Goal: Task Accomplishment & Management: Use online tool/utility

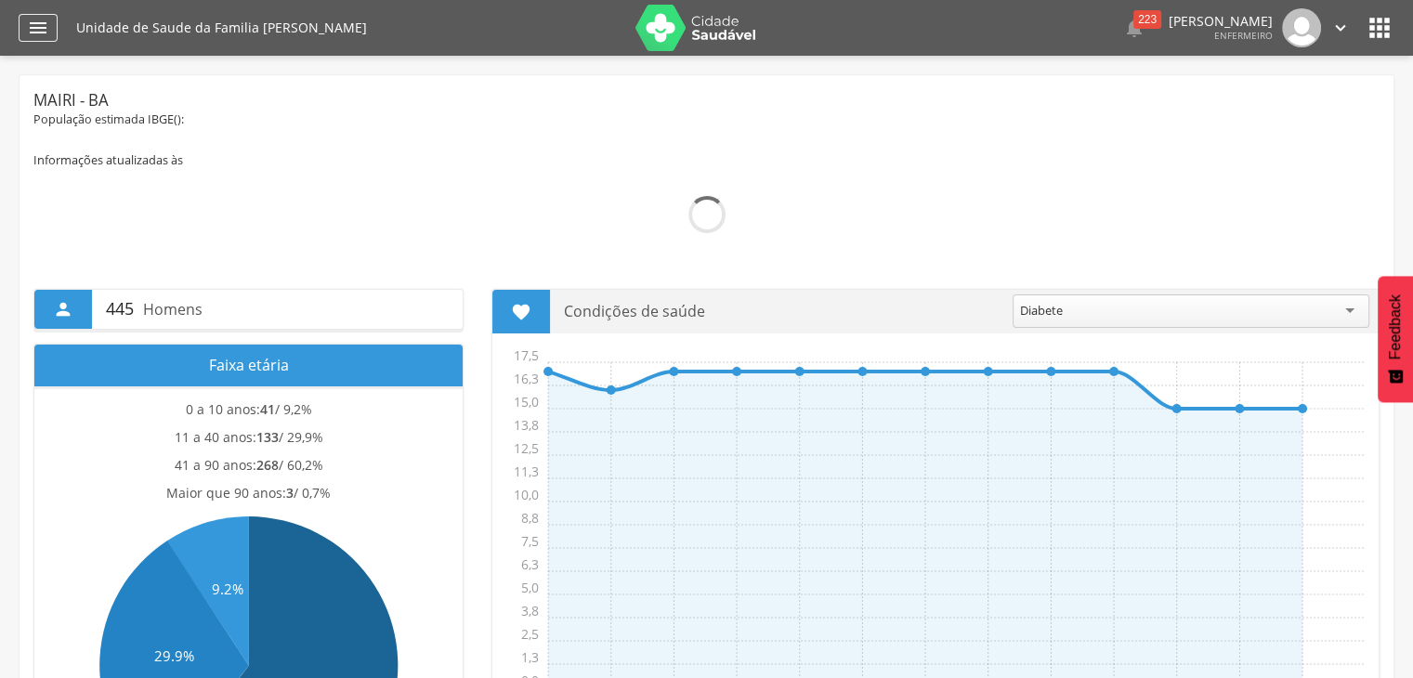
click at [40, 16] on div "" at bounding box center [38, 28] width 39 height 28
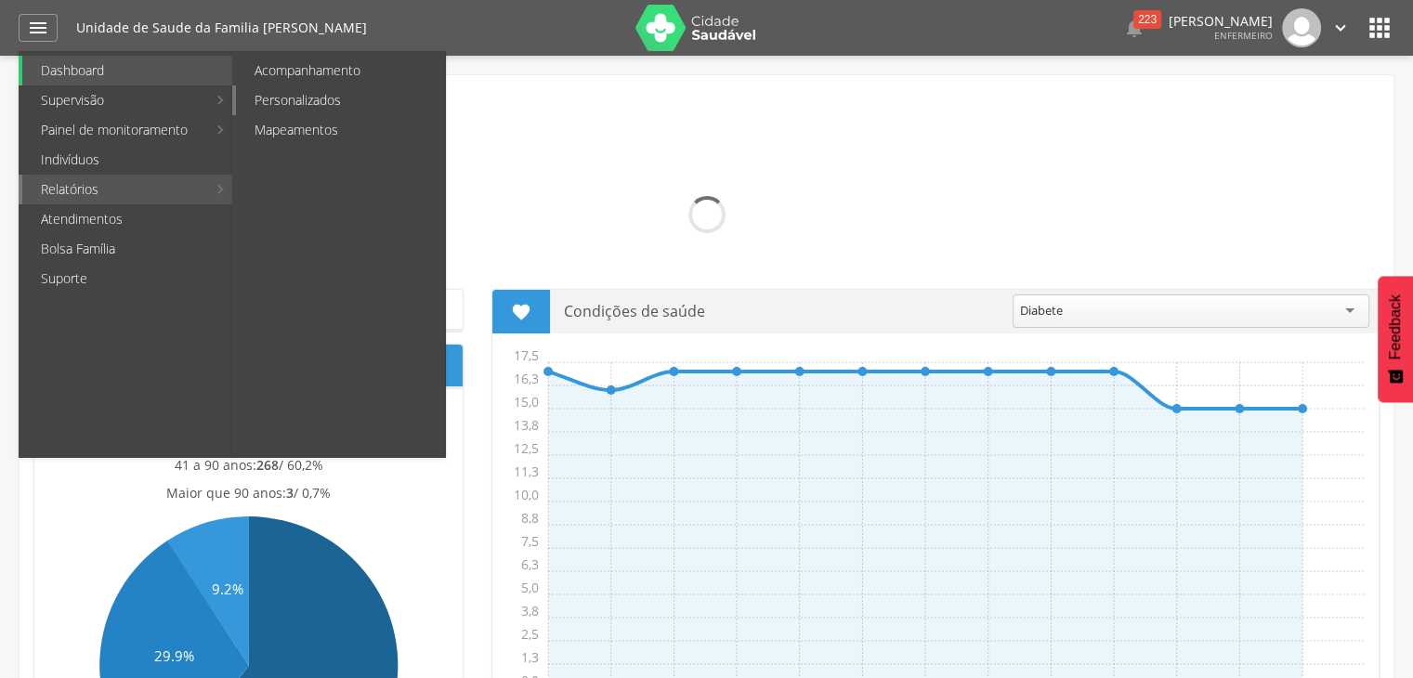
click at [353, 105] on link "Personalizados" at bounding box center [340, 100] width 209 height 30
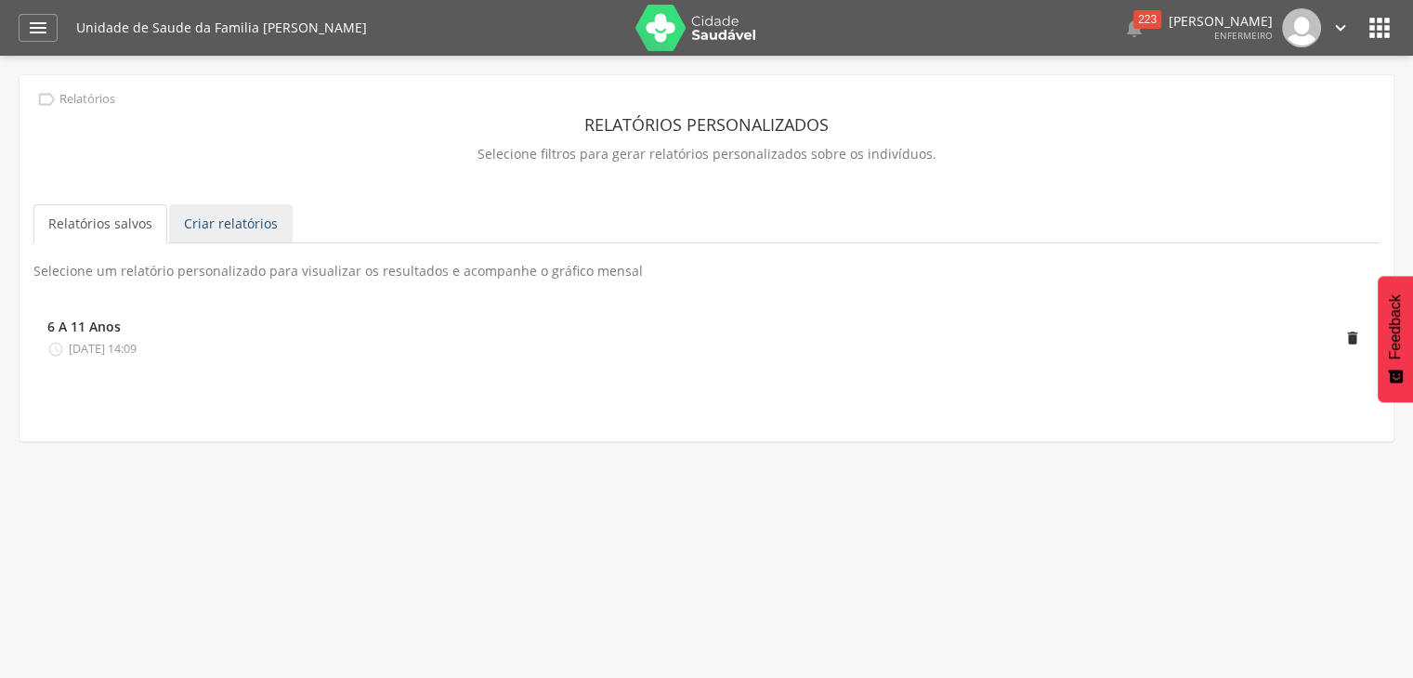
click at [238, 216] on link "Criar relatórios" at bounding box center [231, 223] width 124 height 39
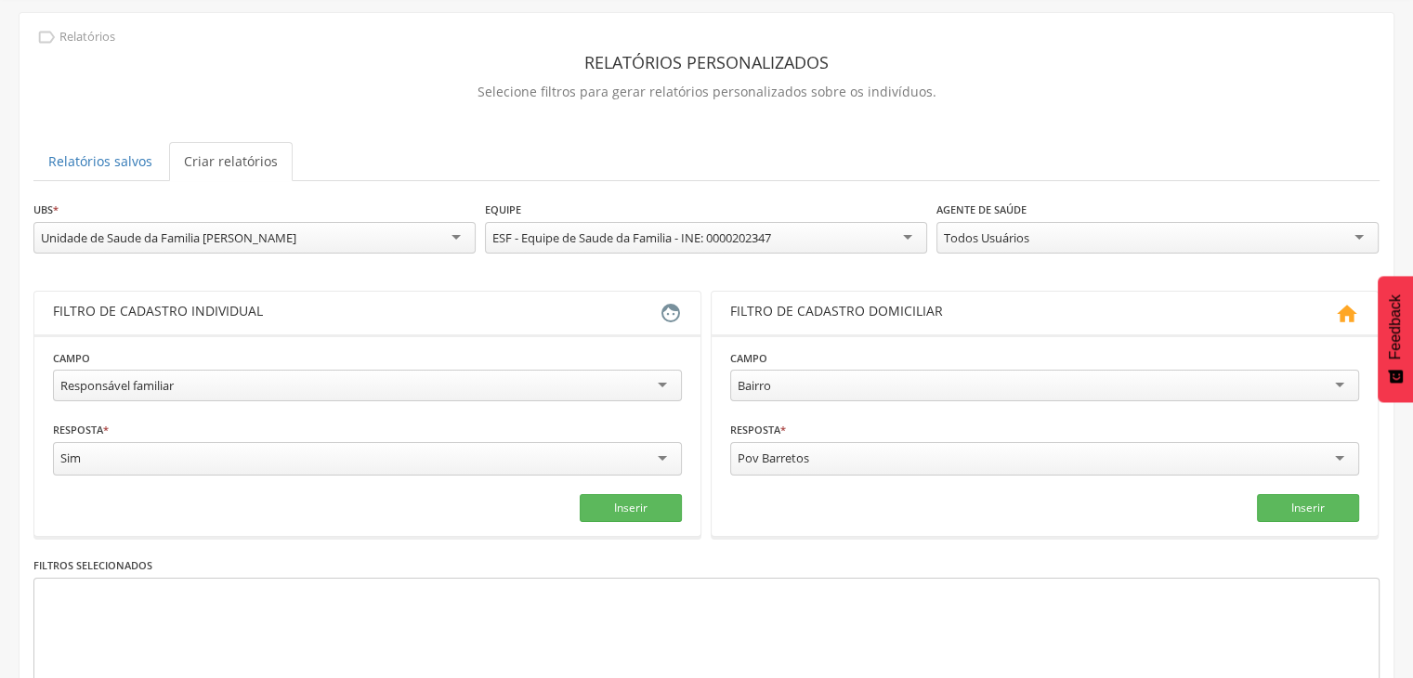
scroll to position [186, 0]
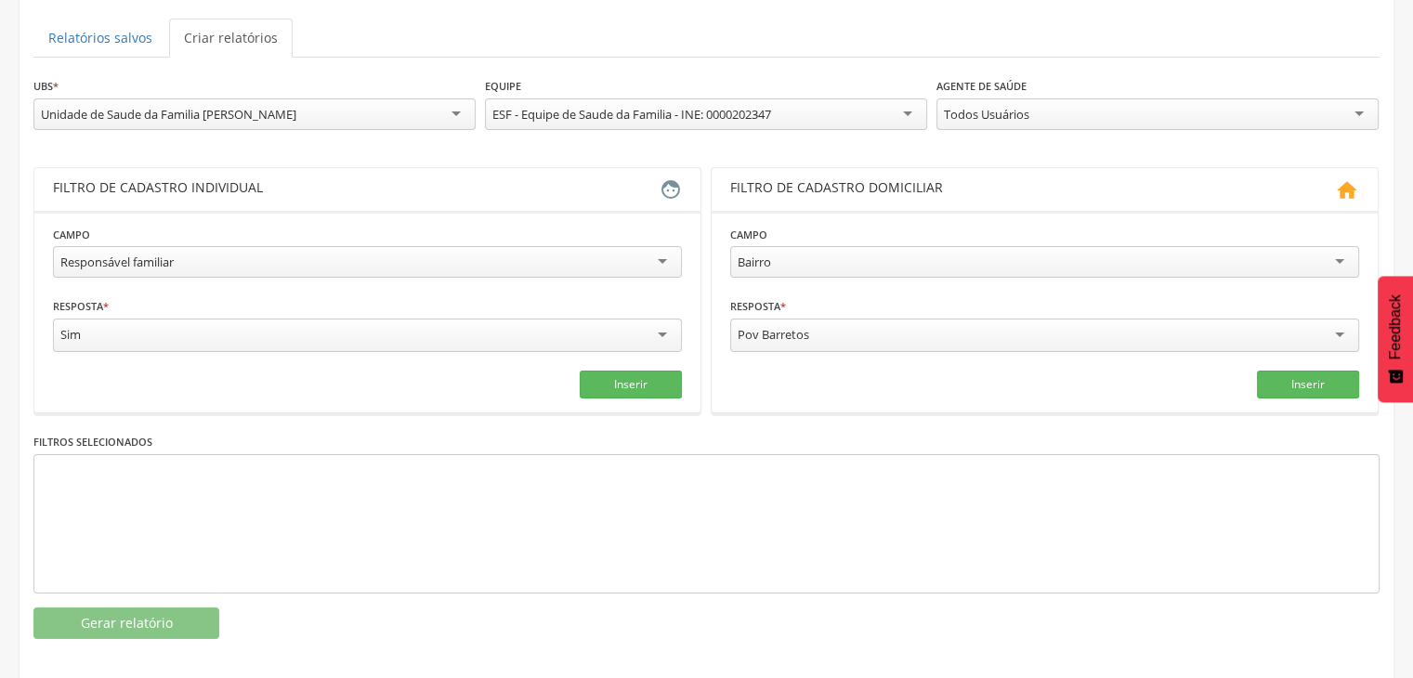
click at [320, 268] on div "Responsável familiar" at bounding box center [367, 262] width 629 height 32
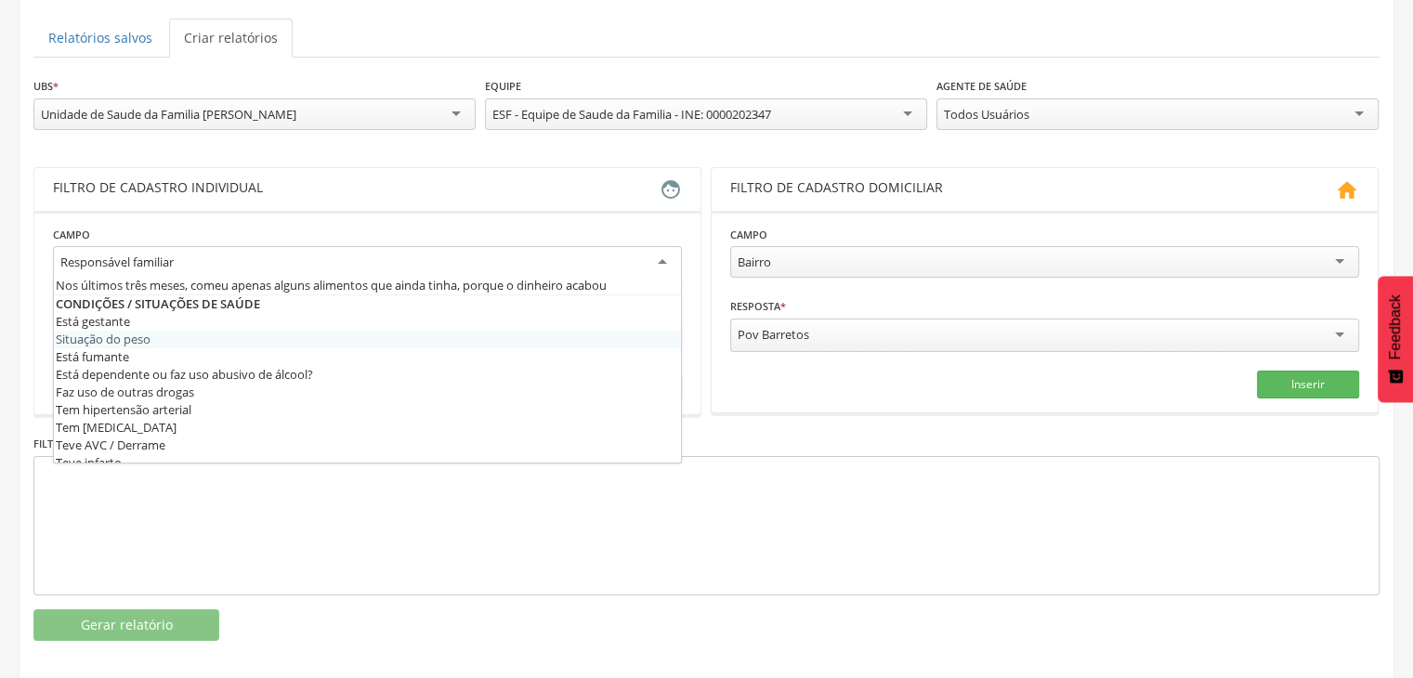
scroll to position [557, 0]
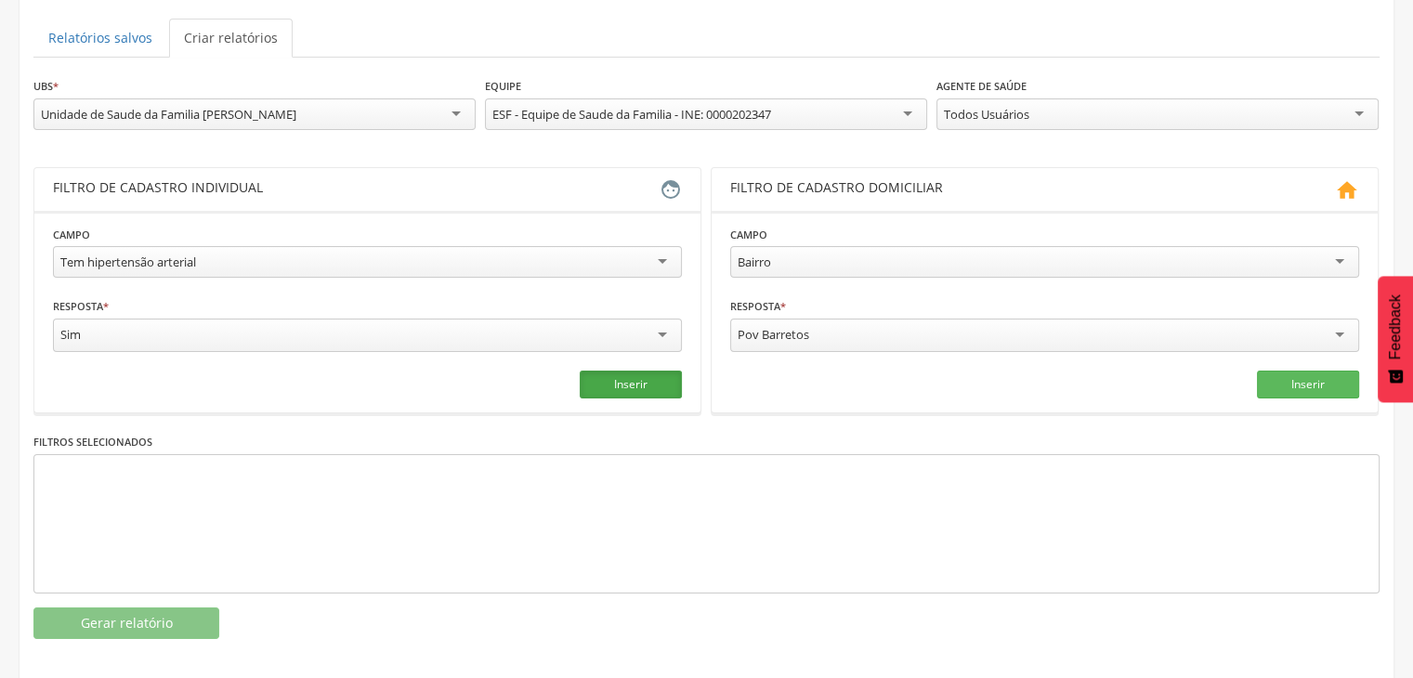
click at [631, 390] on button "Inserir" at bounding box center [631, 385] width 102 height 28
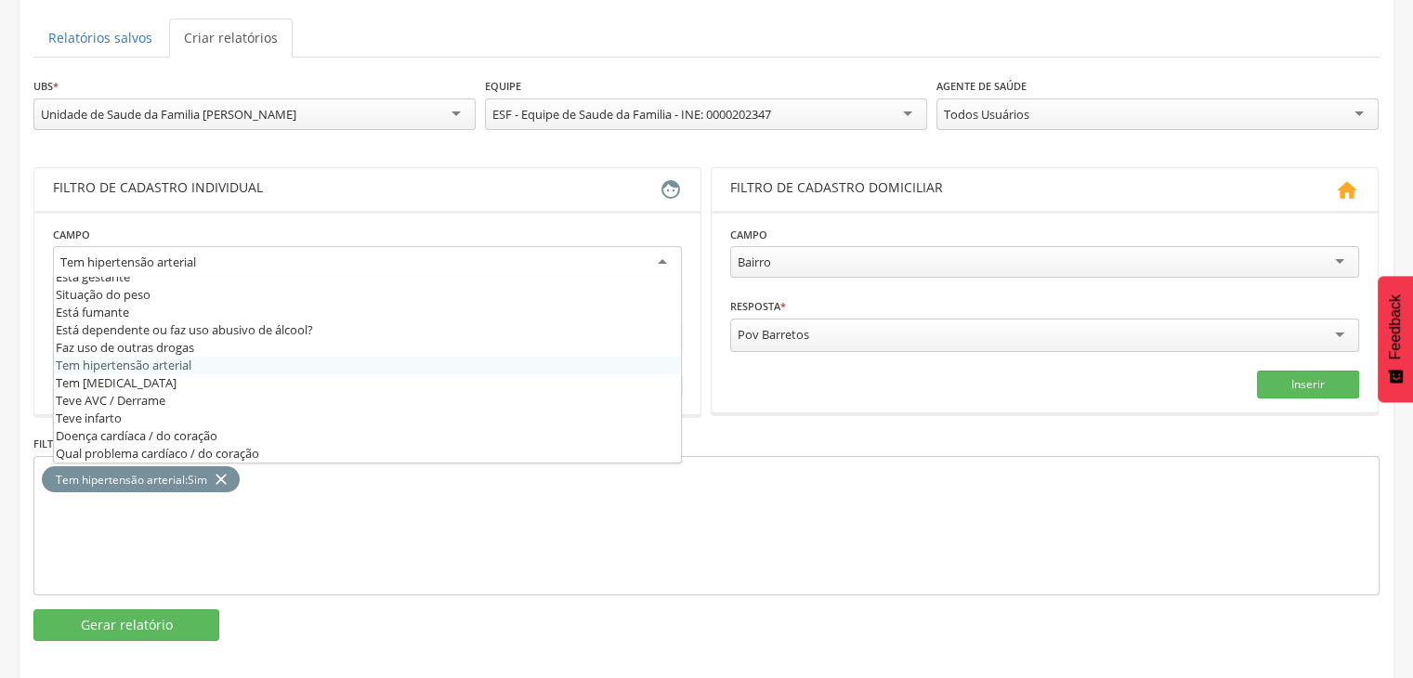
click at [659, 263] on div "Tem hipertensão arterial" at bounding box center [367, 262] width 629 height 33
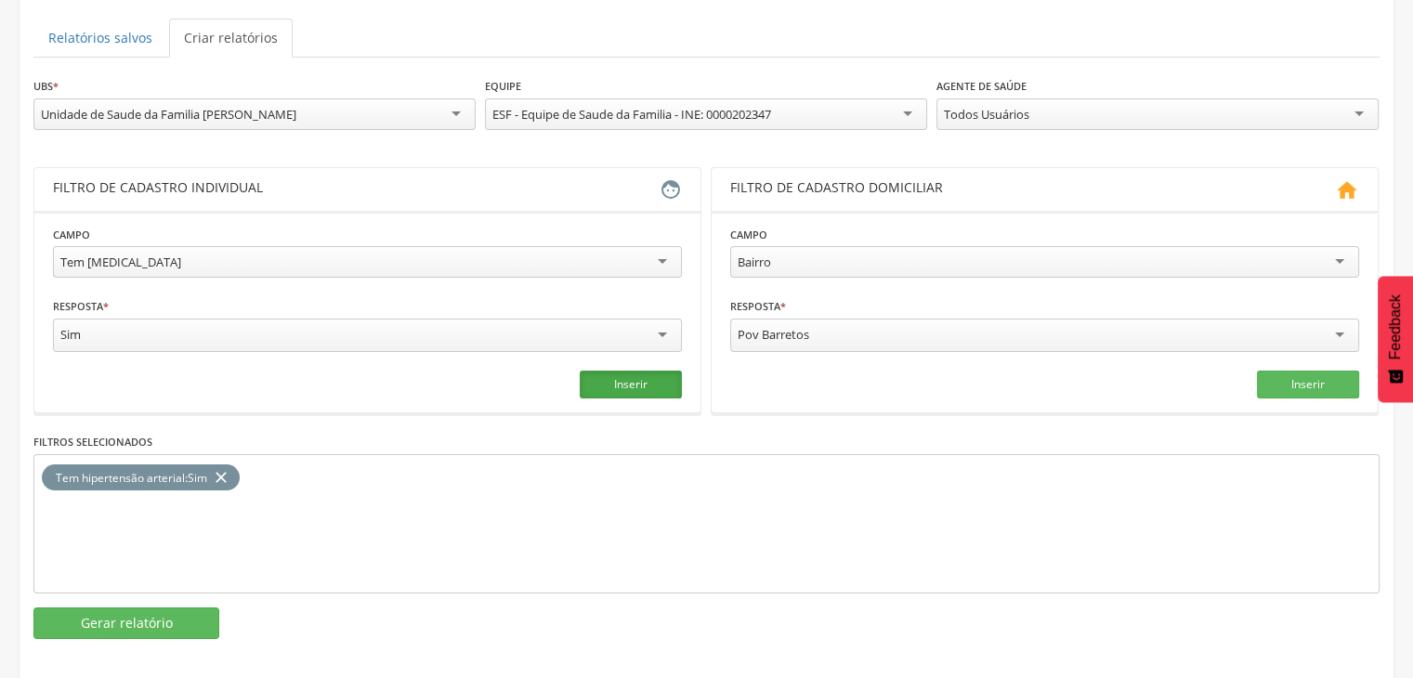
click at [650, 380] on button "Inserir" at bounding box center [631, 385] width 102 height 28
click at [1363, 108] on div "Todos Usuários" at bounding box center [1157, 114] width 442 height 32
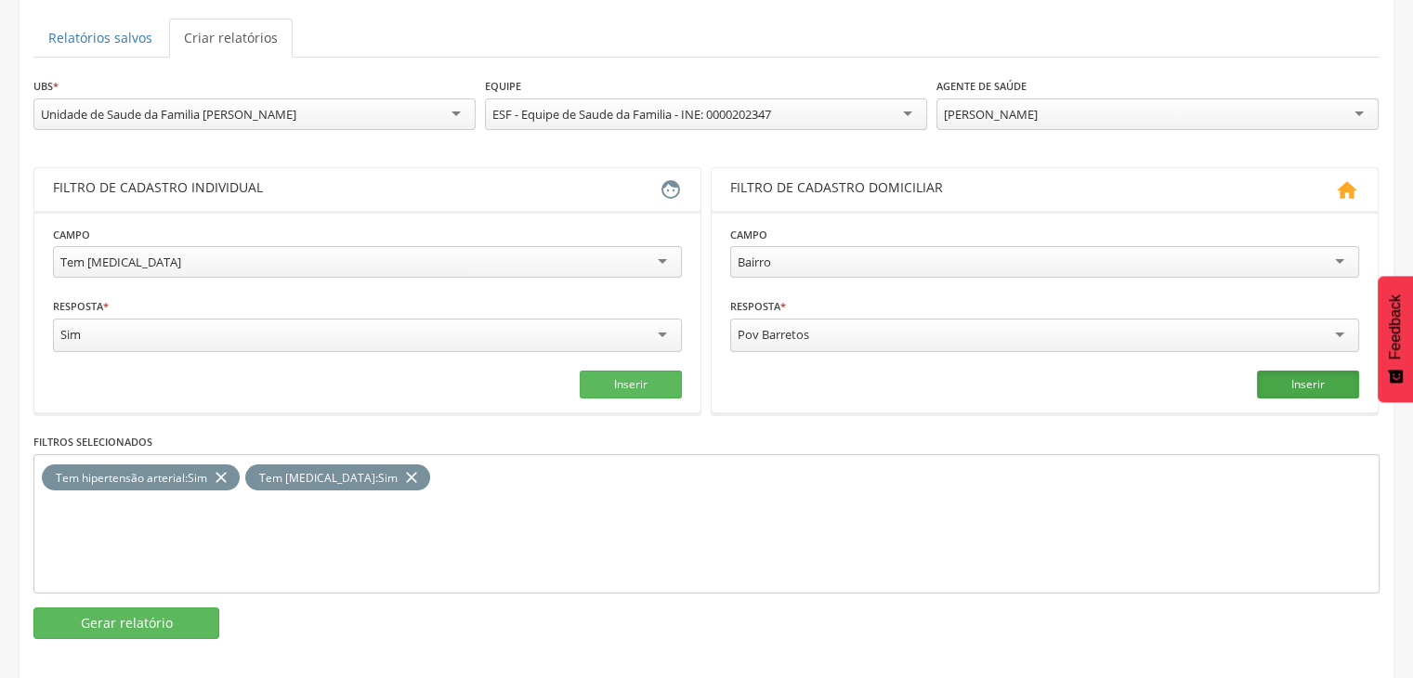
click at [1315, 386] on button "Inserir" at bounding box center [1308, 385] width 102 height 28
click at [556, 466] on icon "close" at bounding box center [565, 477] width 19 height 27
click at [141, 639] on div "**********" at bounding box center [707, 270] width 1374 height 763
click at [149, 632] on button "Gerar relatório" at bounding box center [126, 623] width 186 height 32
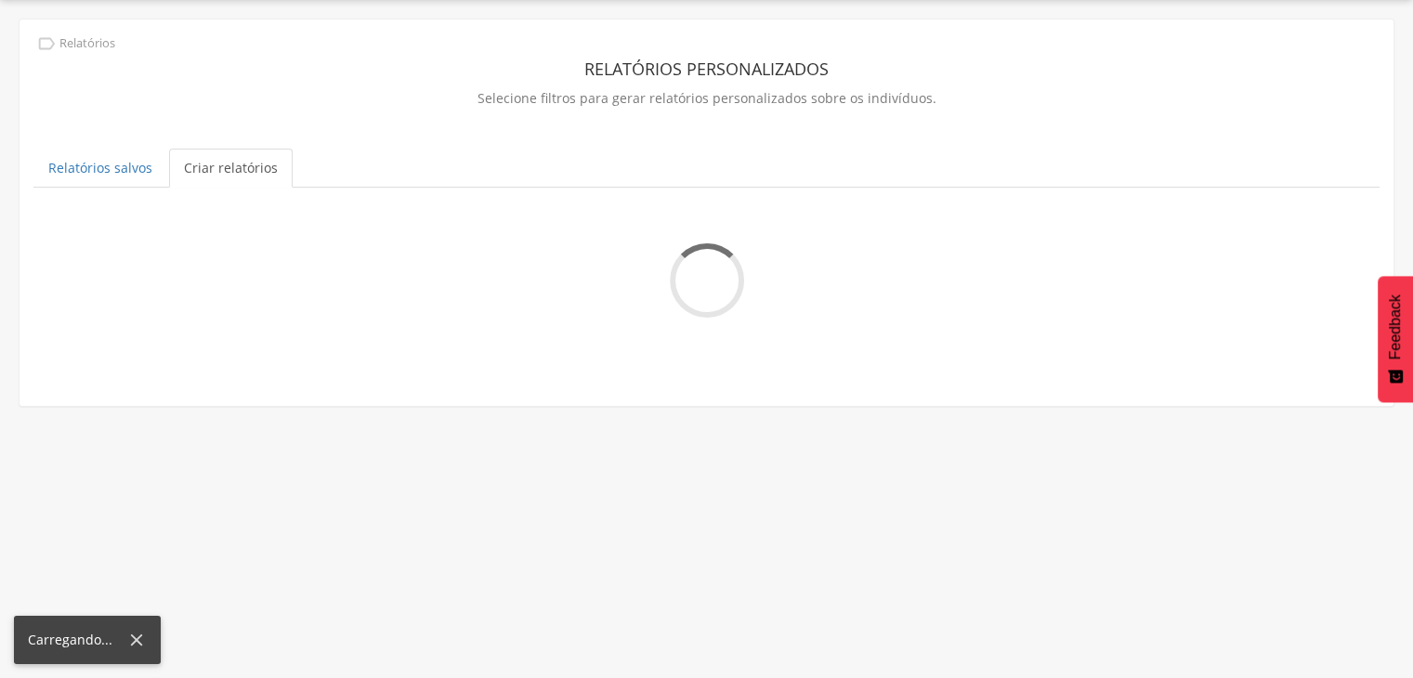
scroll to position [186, 0]
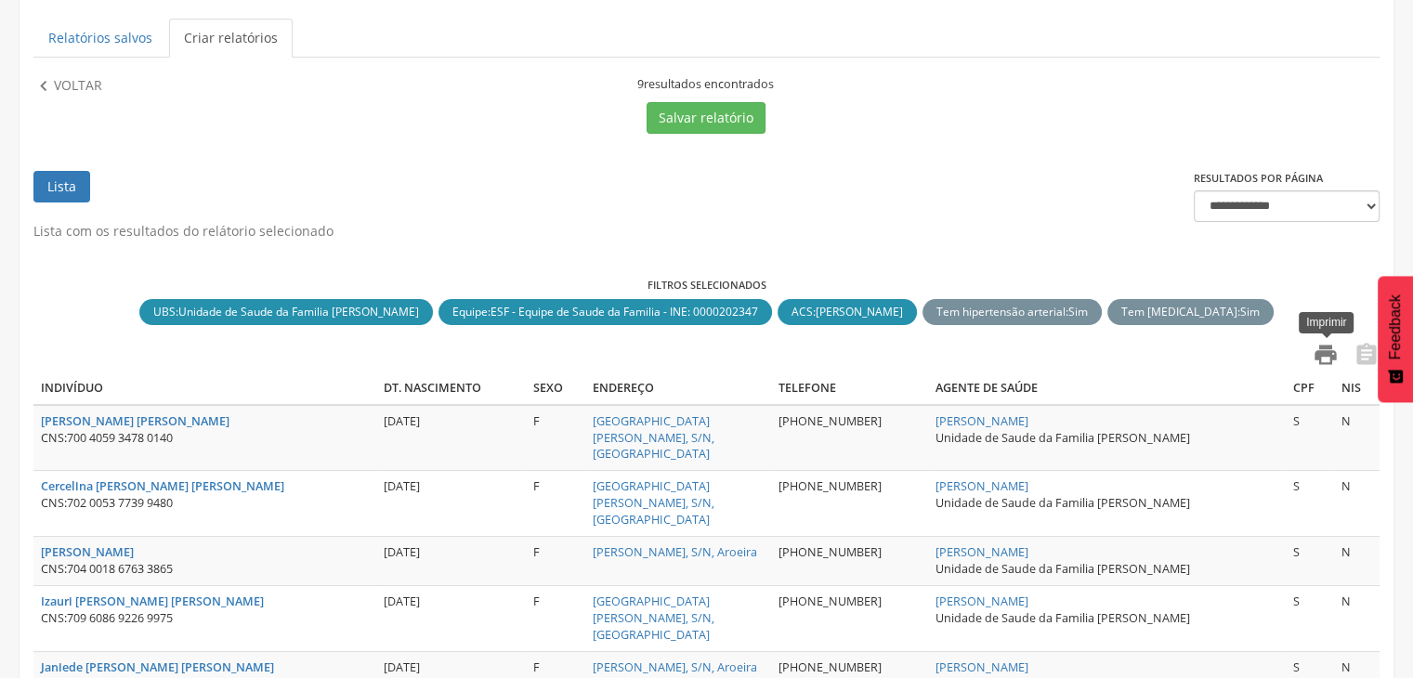
click at [1317, 347] on icon "" at bounding box center [1325, 355] width 26 height 26
click at [84, 81] on p "Voltar" at bounding box center [78, 86] width 48 height 20
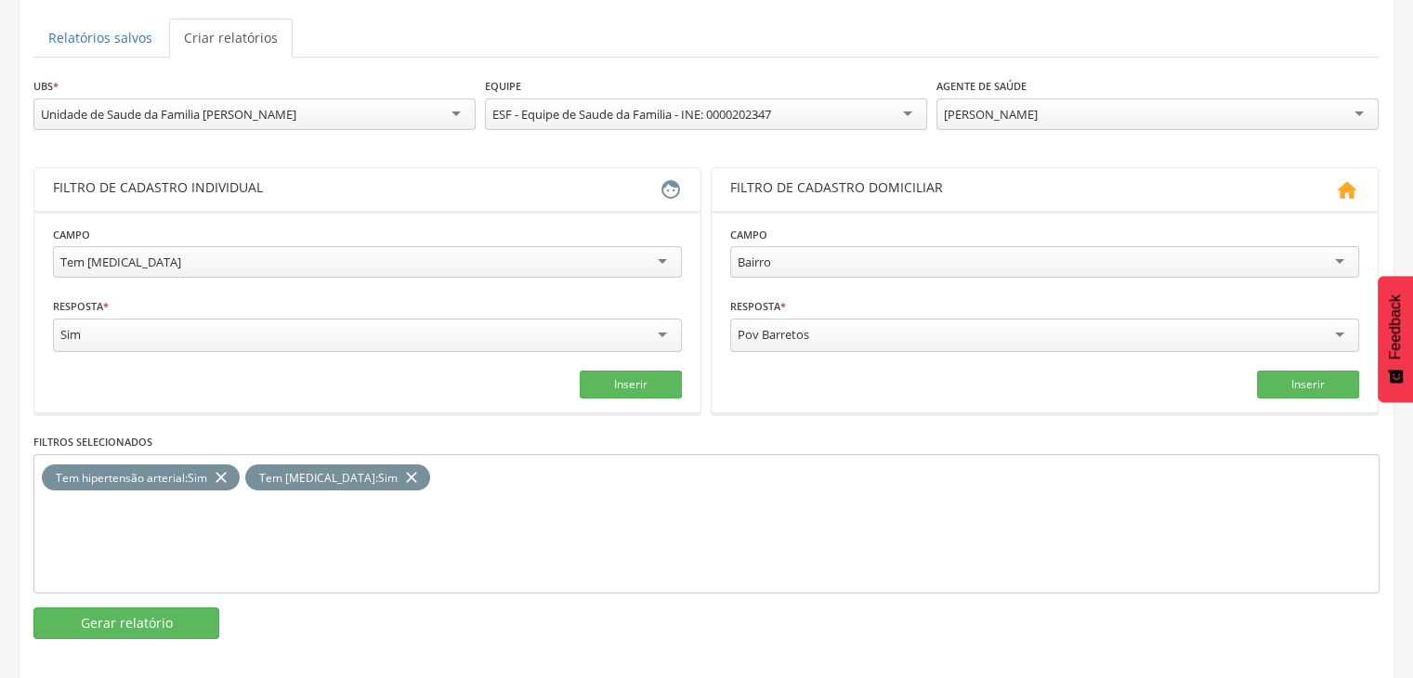
click at [1190, 120] on div "[PERSON_NAME]" at bounding box center [1157, 114] width 442 height 32
click at [139, 624] on button "Gerar relatório" at bounding box center [126, 623] width 186 height 32
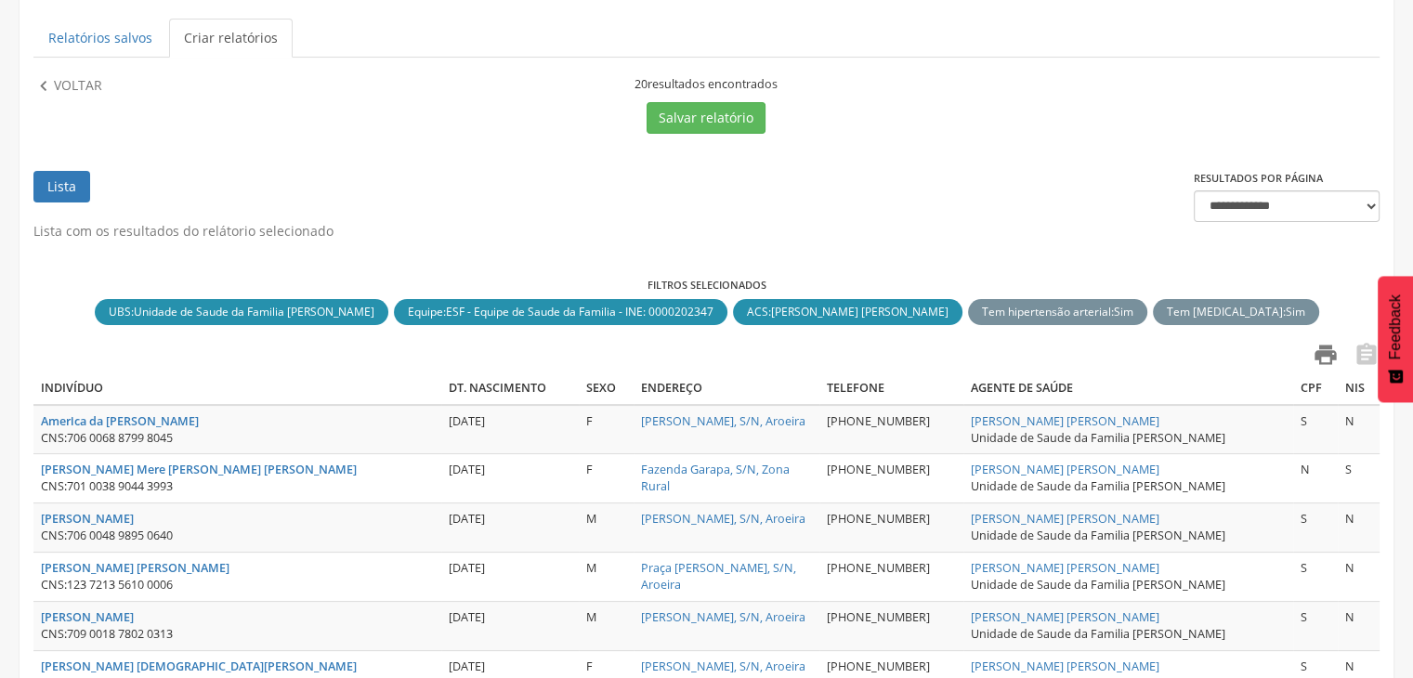
click at [1326, 356] on icon "" at bounding box center [1325, 355] width 26 height 26
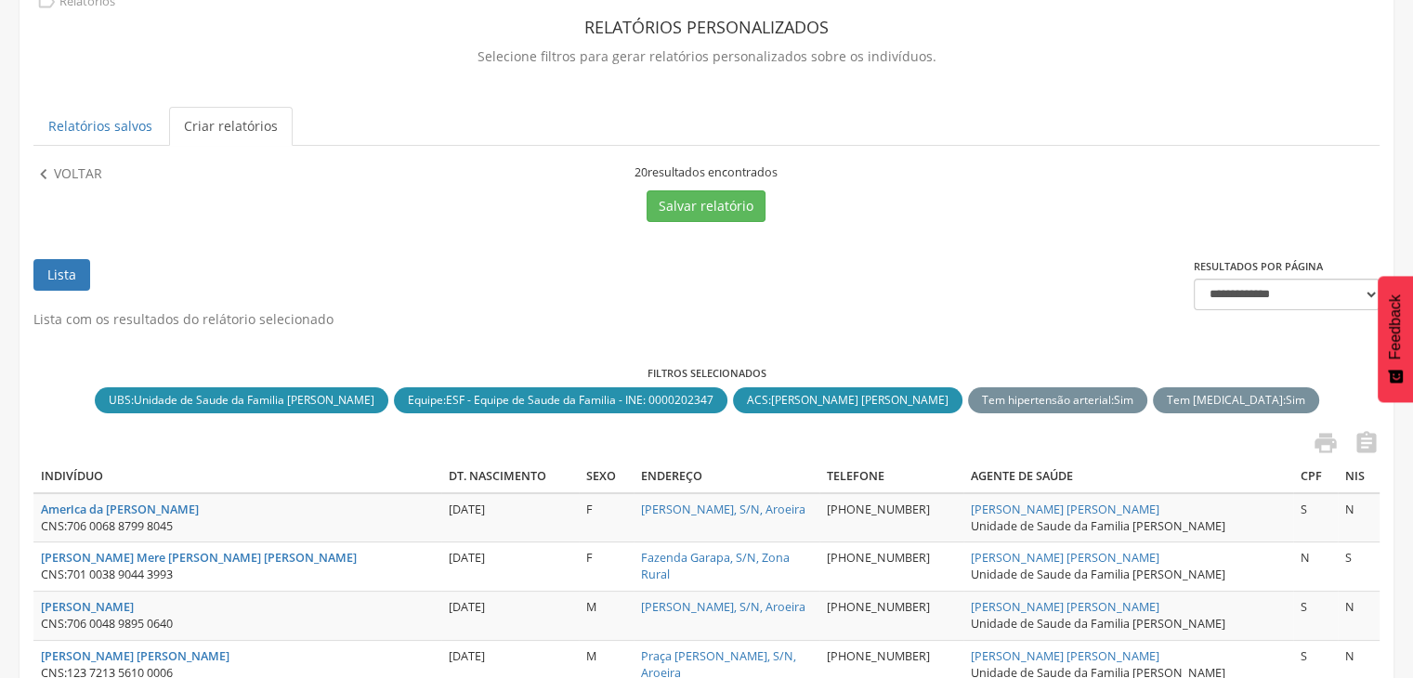
scroll to position [0, 0]
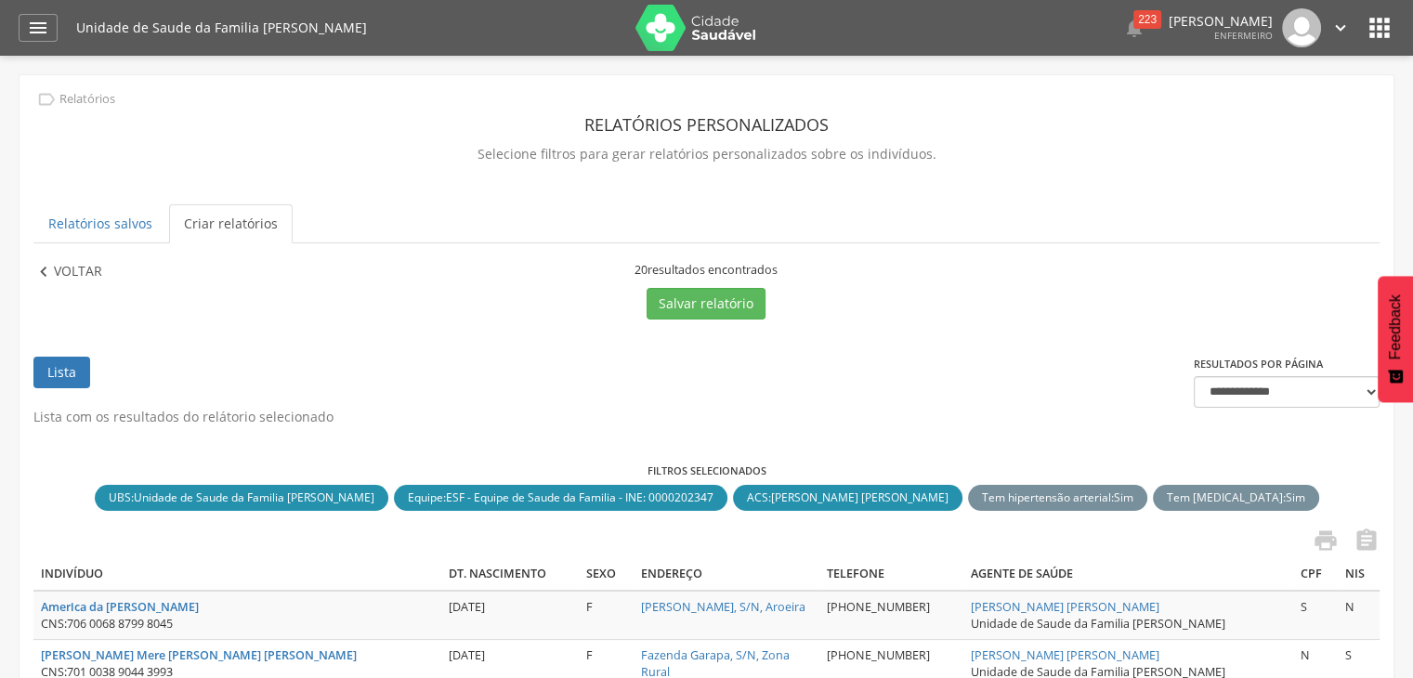
click at [51, 277] on icon "" at bounding box center [43, 272] width 20 height 20
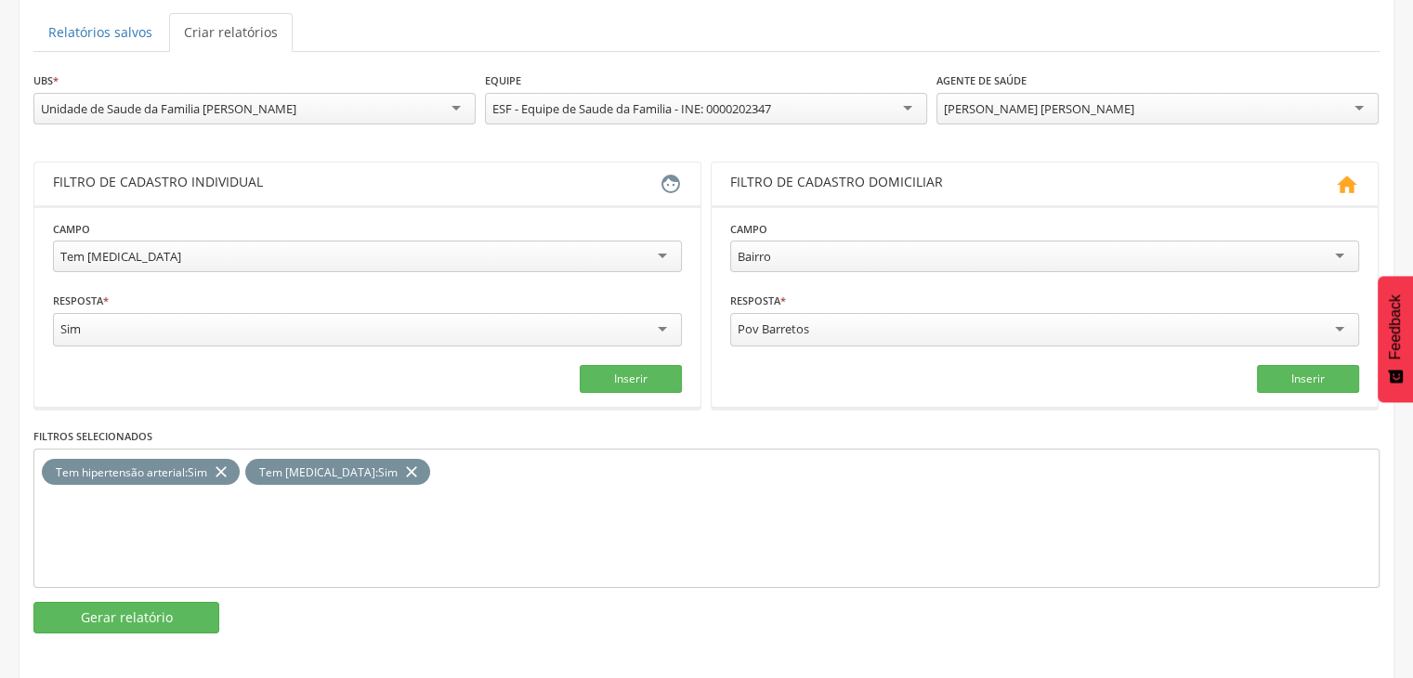
scroll to position [193, 0]
click at [402, 465] on icon "close" at bounding box center [411, 470] width 19 height 27
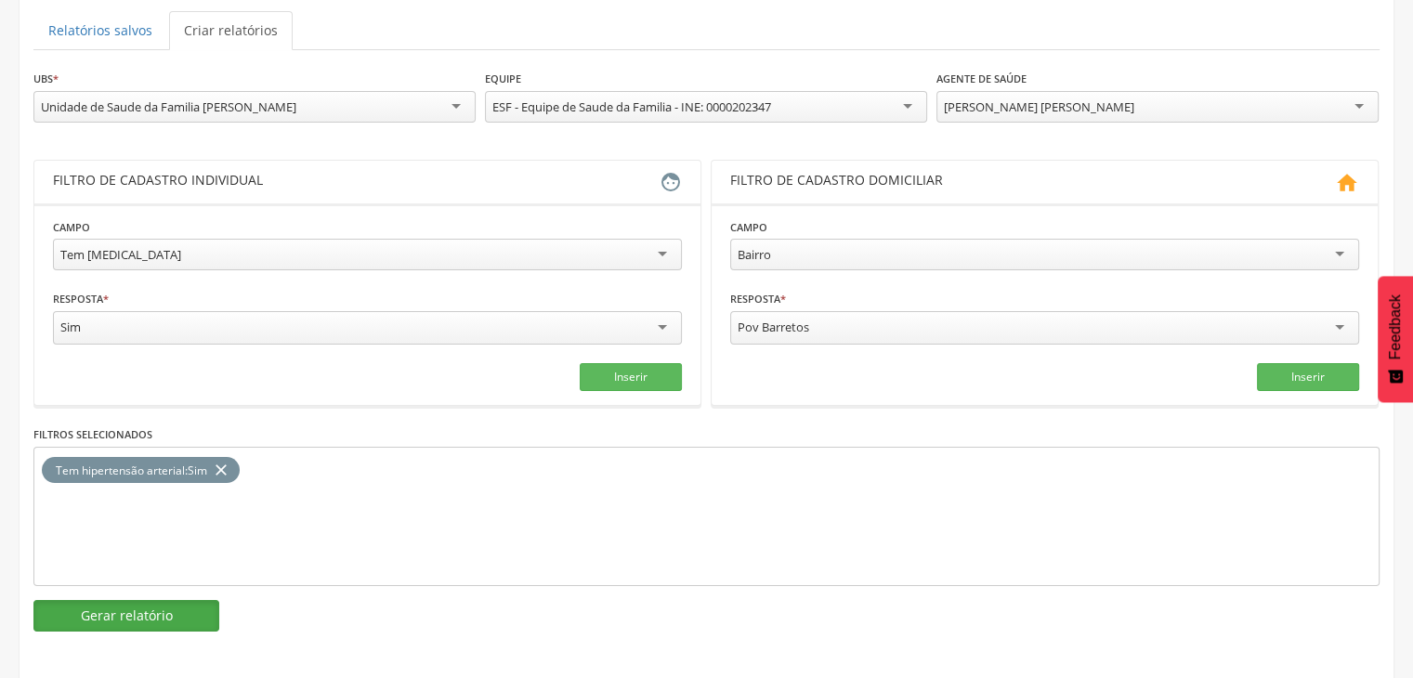
click at [182, 610] on button "Gerar relatório" at bounding box center [126, 616] width 186 height 32
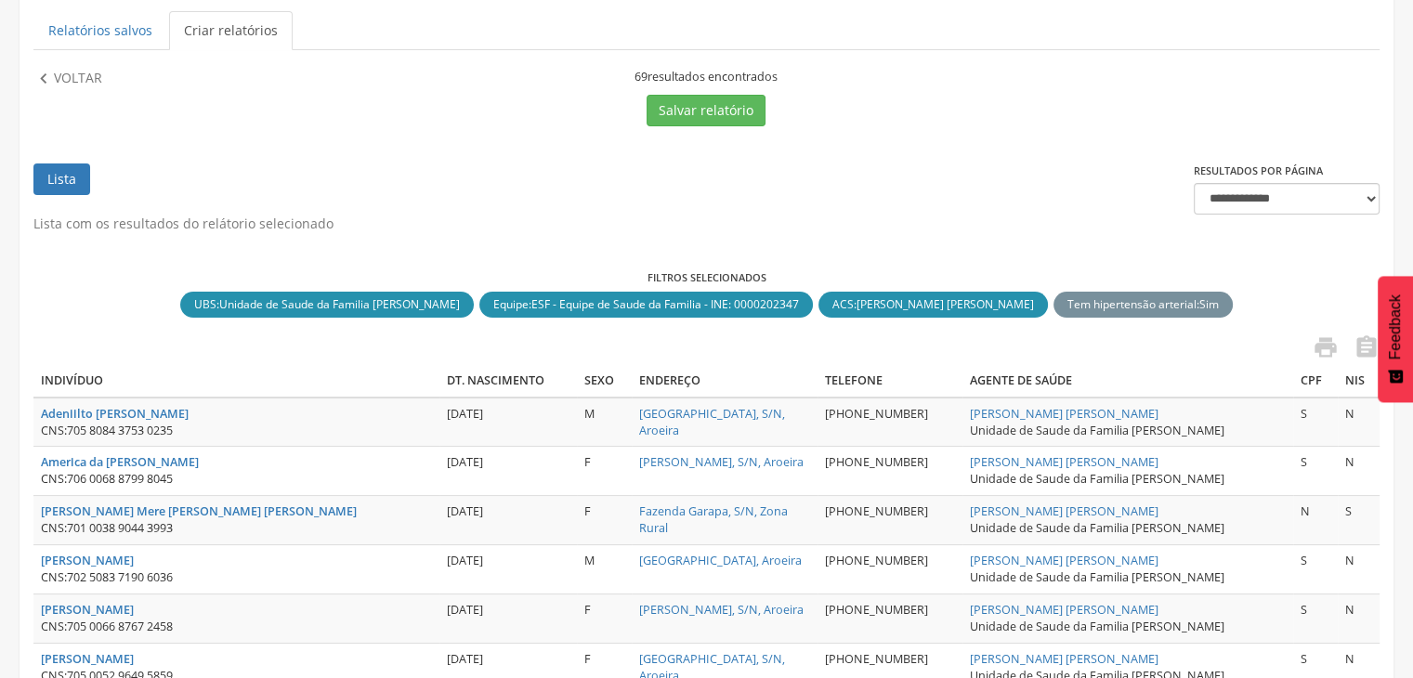
click at [1341, 343] on div " " at bounding box center [706, 349] width 1346 height 31
click at [1329, 339] on icon "" at bounding box center [1325, 347] width 26 height 26
click at [90, 71] on p "Voltar" at bounding box center [78, 79] width 48 height 20
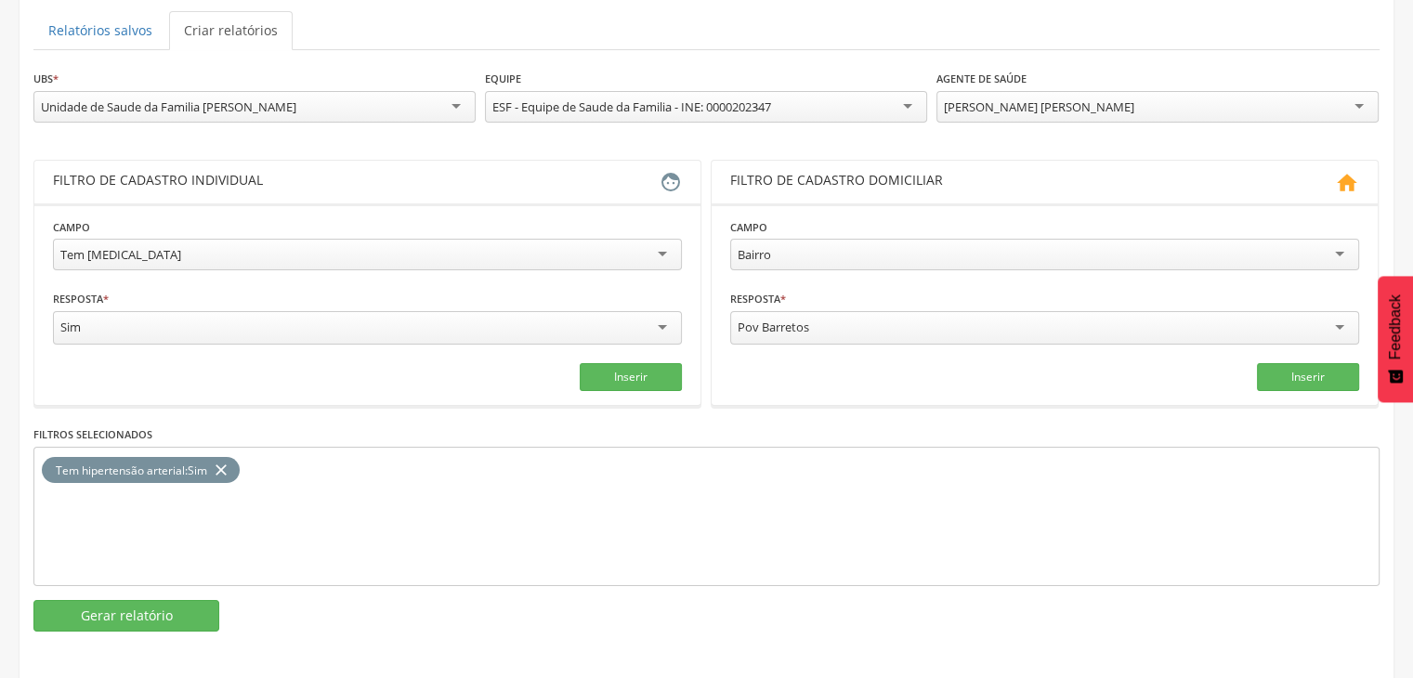
click at [1045, 98] on div "[PERSON_NAME] [PERSON_NAME]" at bounding box center [1039, 106] width 190 height 17
click at [119, 627] on div "**********" at bounding box center [707, 263] width 1374 height 763
click at [121, 603] on button "Gerar relatório" at bounding box center [126, 616] width 186 height 32
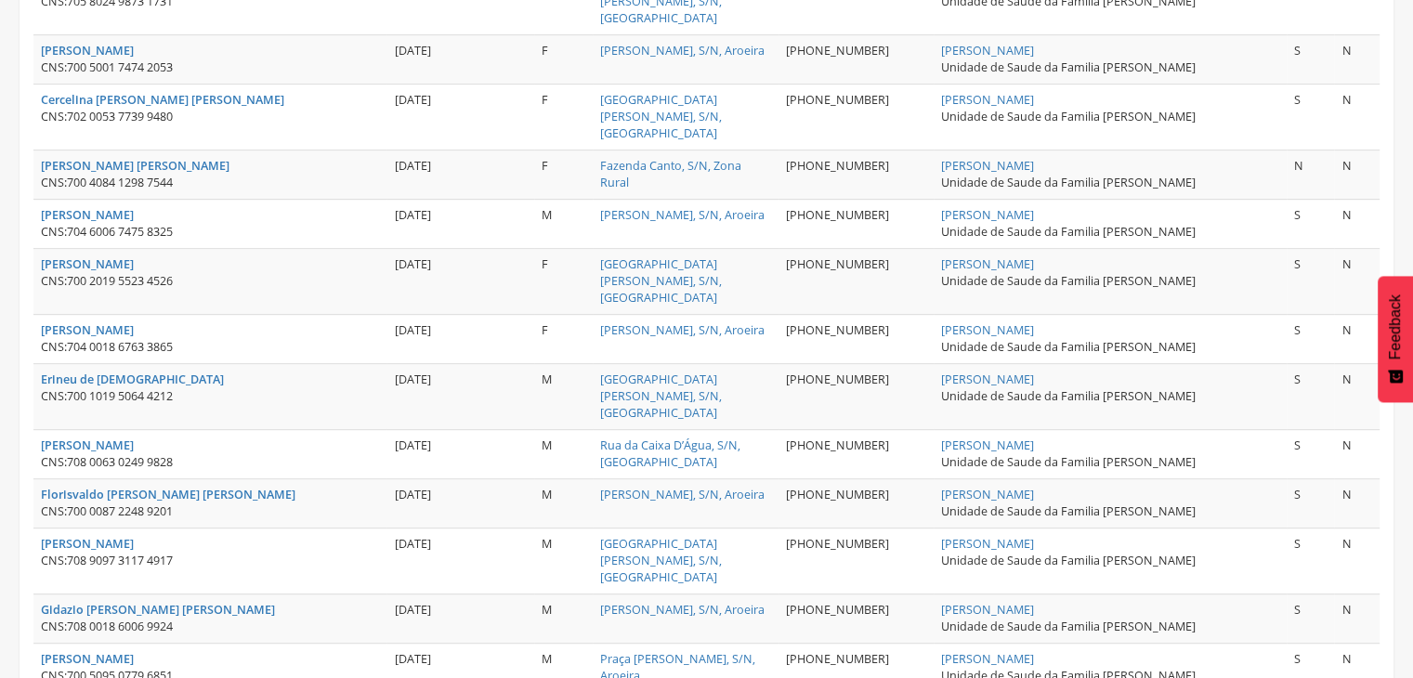
scroll to position [843, 0]
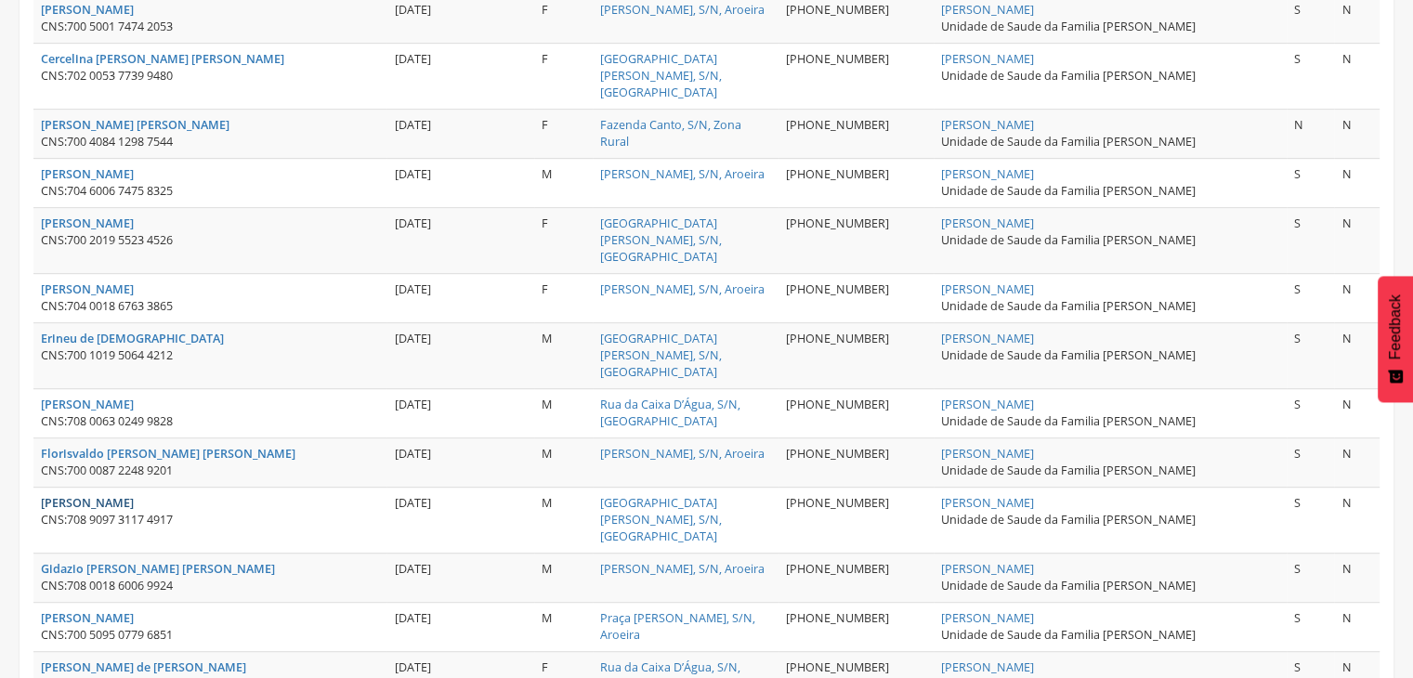
drag, startPoint x: 31, startPoint y: 385, endPoint x: 130, endPoint y: 398, distance: 100.2
drag, startPoint x: 37, startPoint y: 395, endPoint x: 197, endPoint y: 414, distance: 160.9
click at [197, 488] on td "[PERSON_NAME] CNS: 708 9097 3117 4917" at bounding box center [209, 521] width 353 height 66
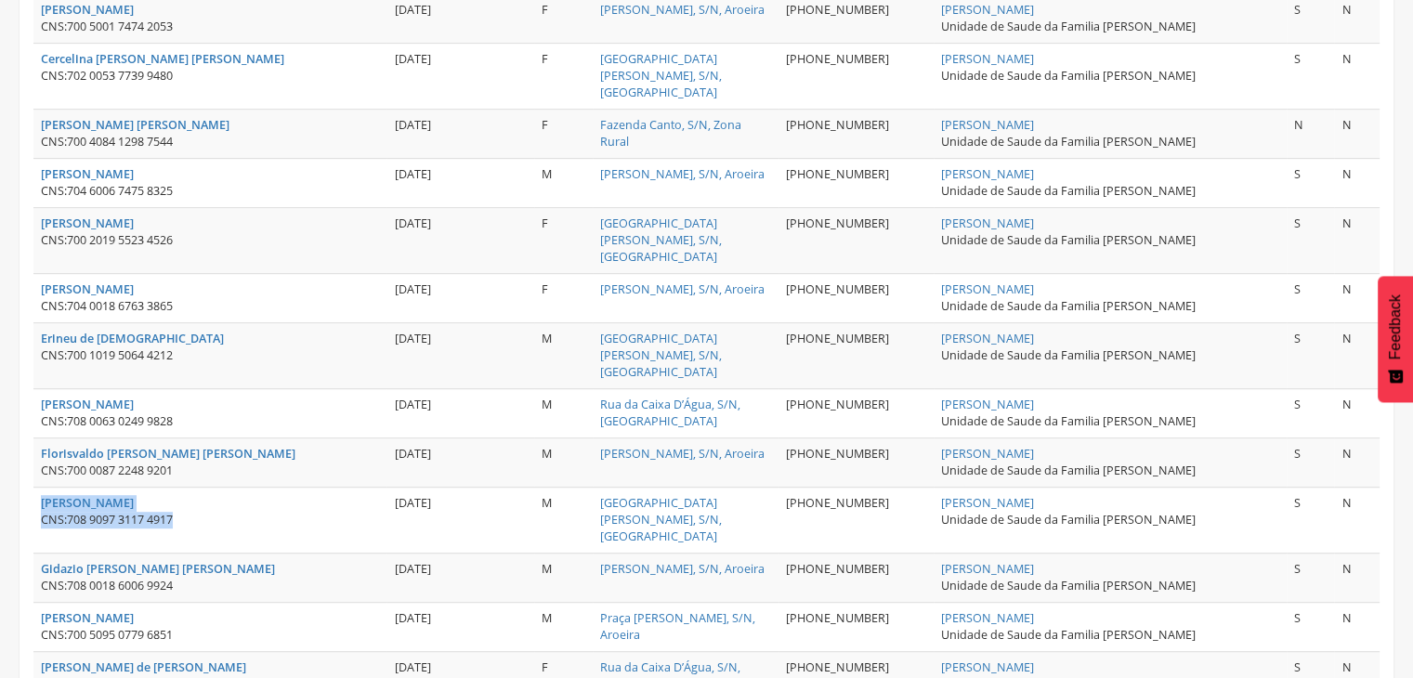
copy td "[PERSON_NAME] CNS: 708 9097 3117 4917"
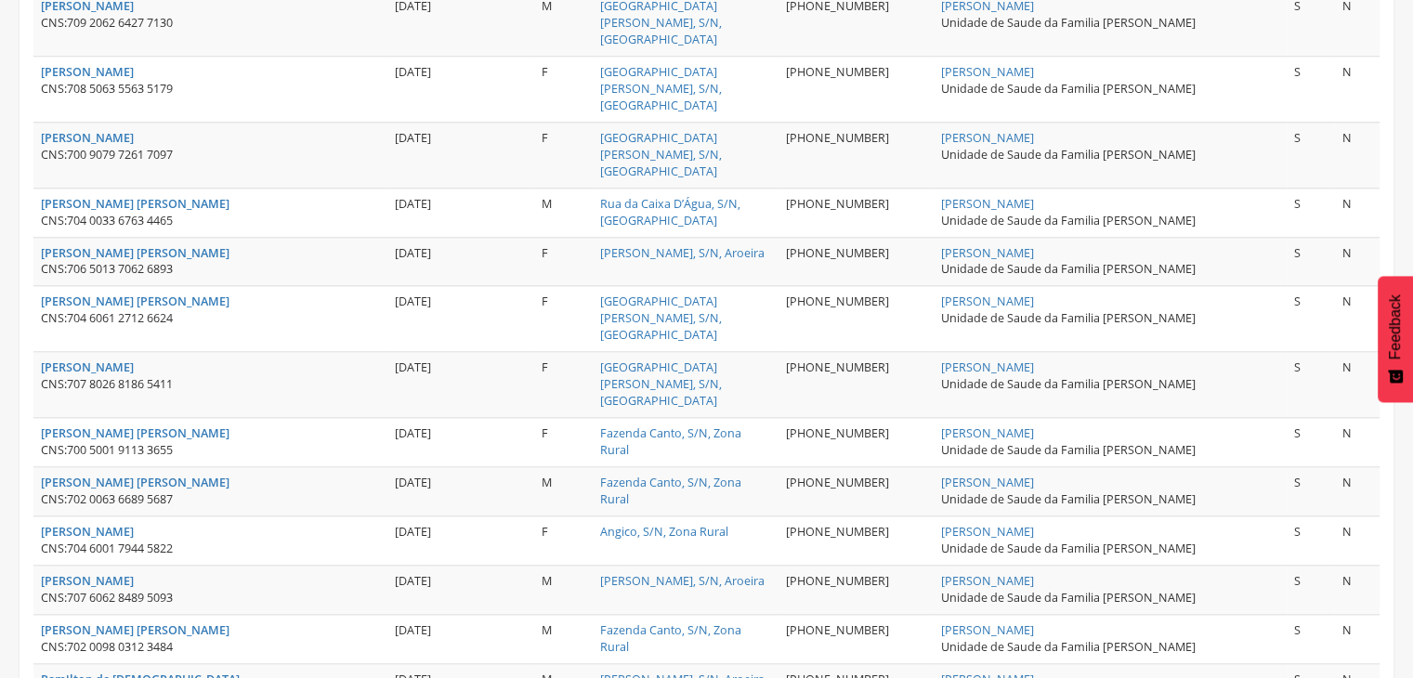
scroll to position [1831, 0]
